Goal: Find specific page/section: Find specific page/section

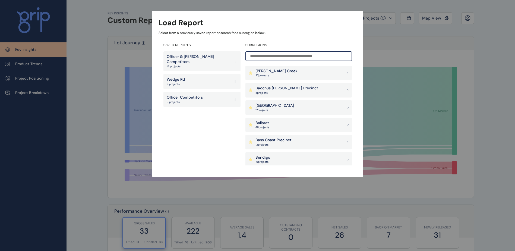
click at [201, 95] on p "Officer Competitors" at bounding box center [185, 97] width 36 height 5
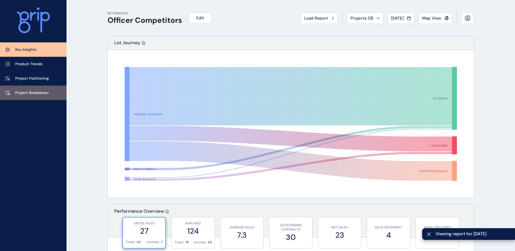
click at [34, 94] on p "Project Breakdown" at bounding box center [31, 92] width 33 height 5
